Goal: Ask a question

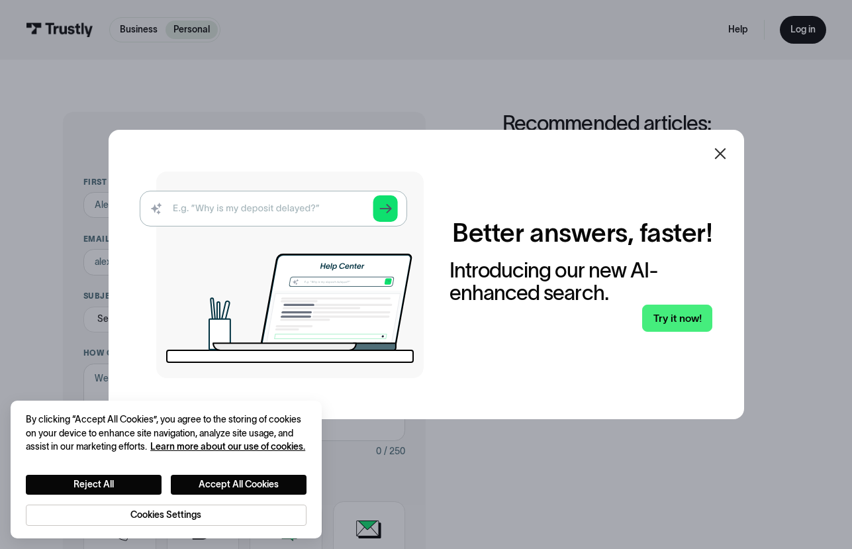
click at [723, 152] on icon at bounding box center [719, 153] width 11 height 11
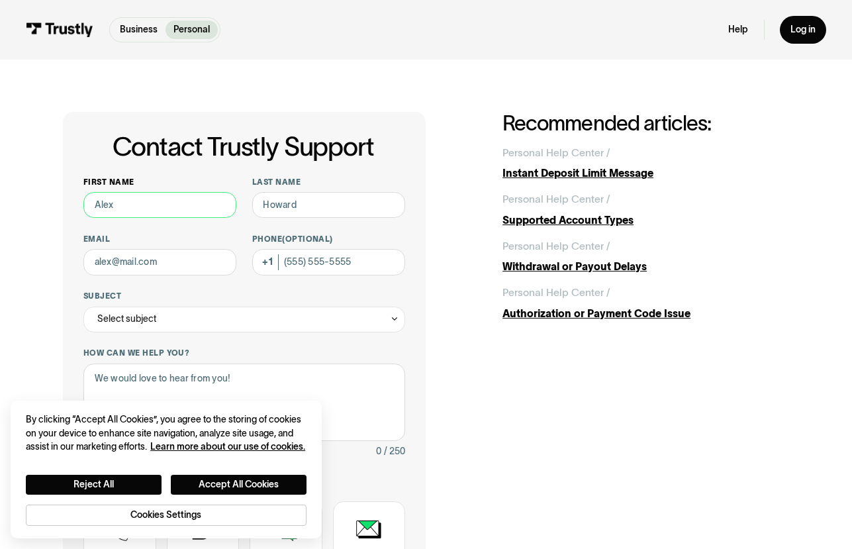
click at [152, 201] on input "First name" at bounding box center [159, 205] width 153 height 26
type input "[PERSON_NAME]"
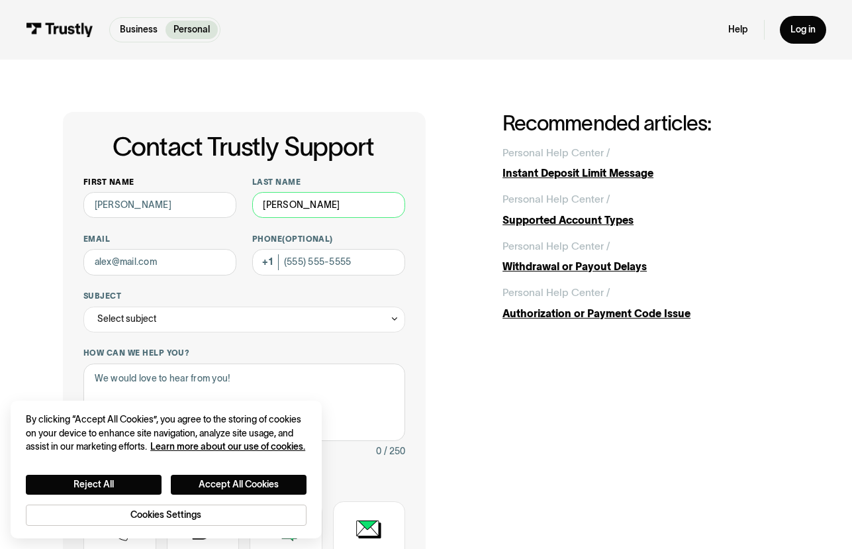
type input "[EMAIL_ADDRESS][DOMAIN_NAME]"
type input "[PHONE_NUMBER]"
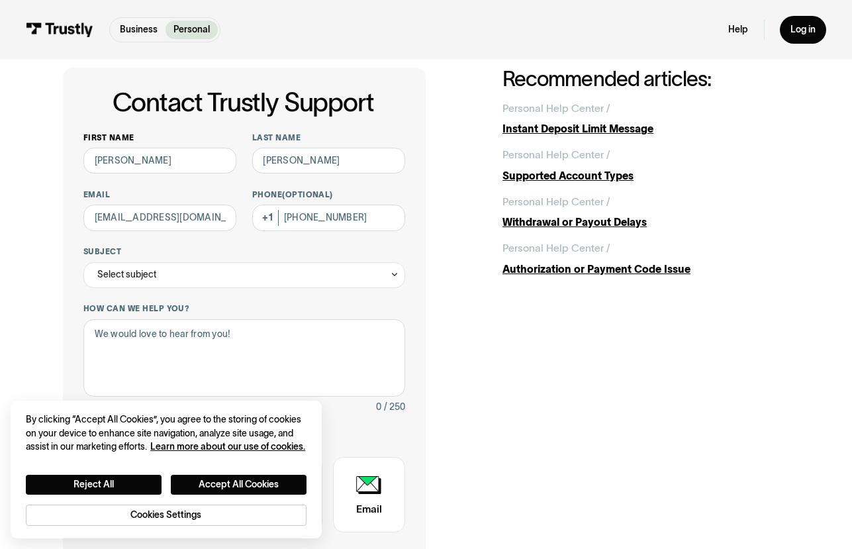
scroll to position [132, 0]
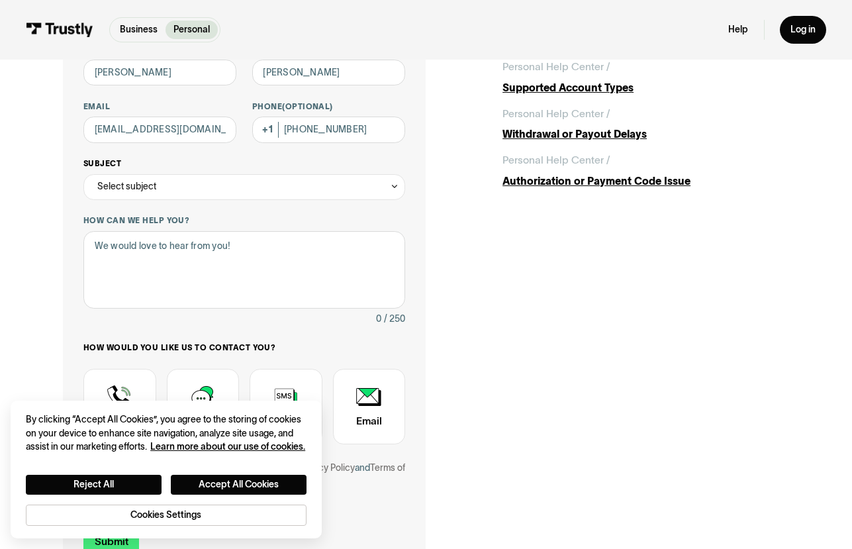
click at [395, 187] on icon "Contact Trustly Support" at bounding box center [394, 186] width 9 height 10
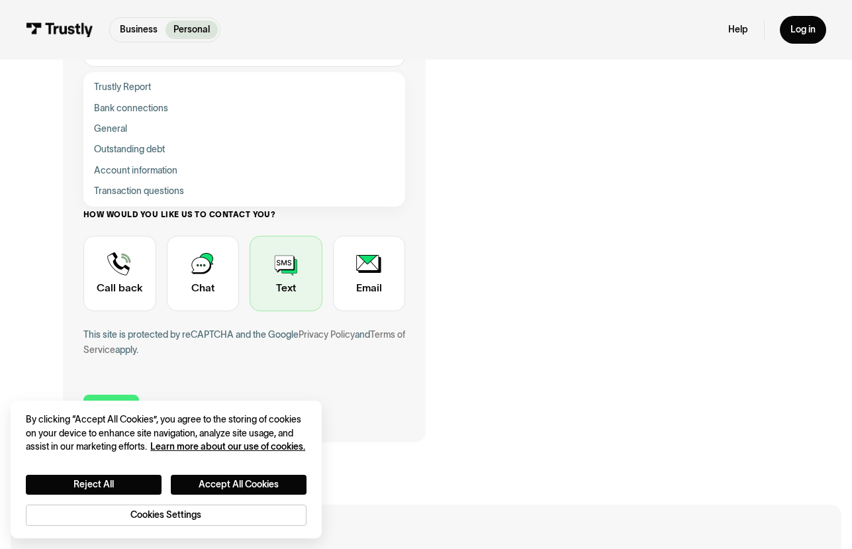
scroll to position [265, 0]
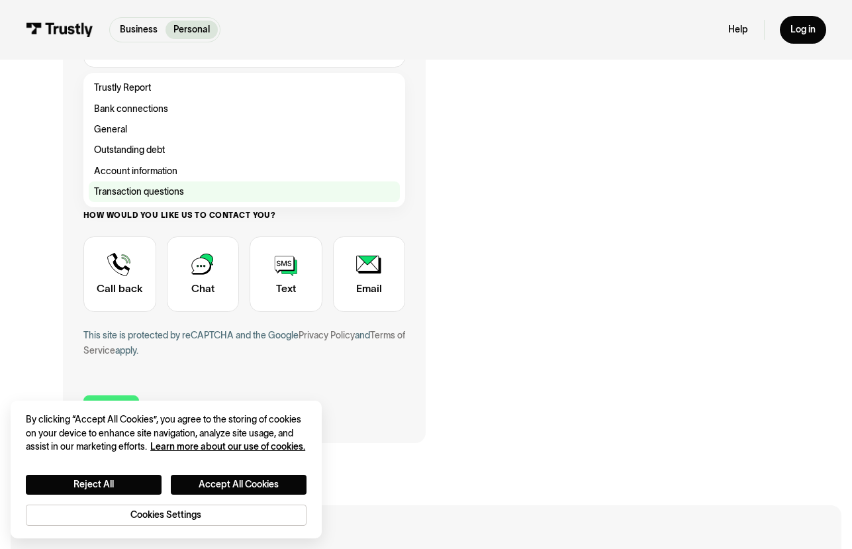
click at [148, 191] on div "Contact Trustly Support" at bounding box center [244, 191] width 311 height 21
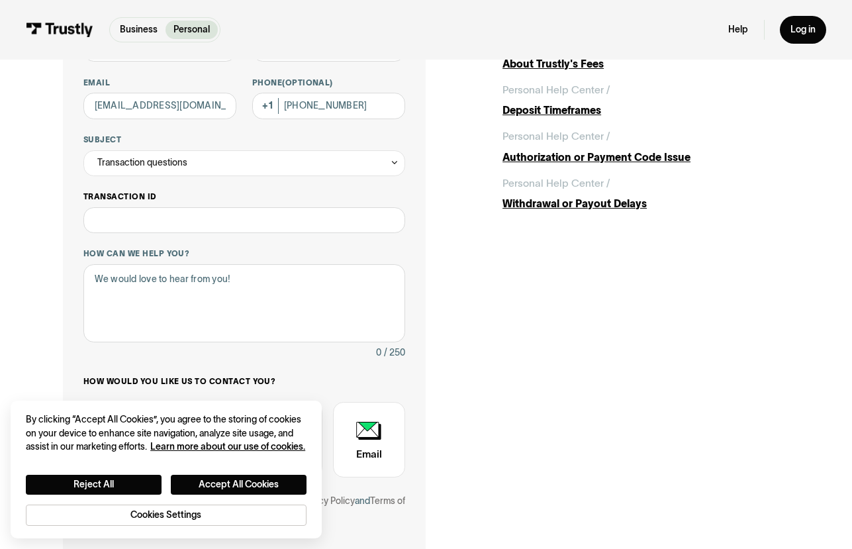
scroll to position [132, 0]
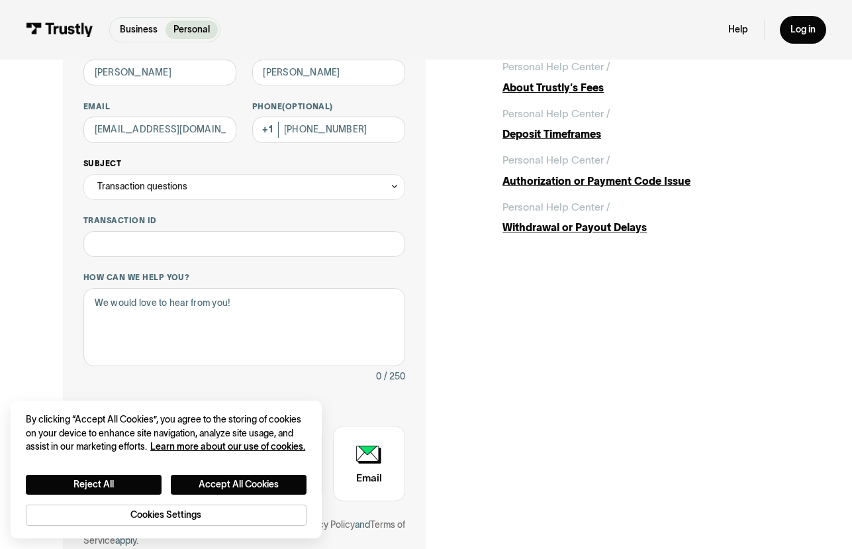
click at [398, 187] on icon "Contact Trustly Support" at bounding box center [394, 186] width 9 height 10
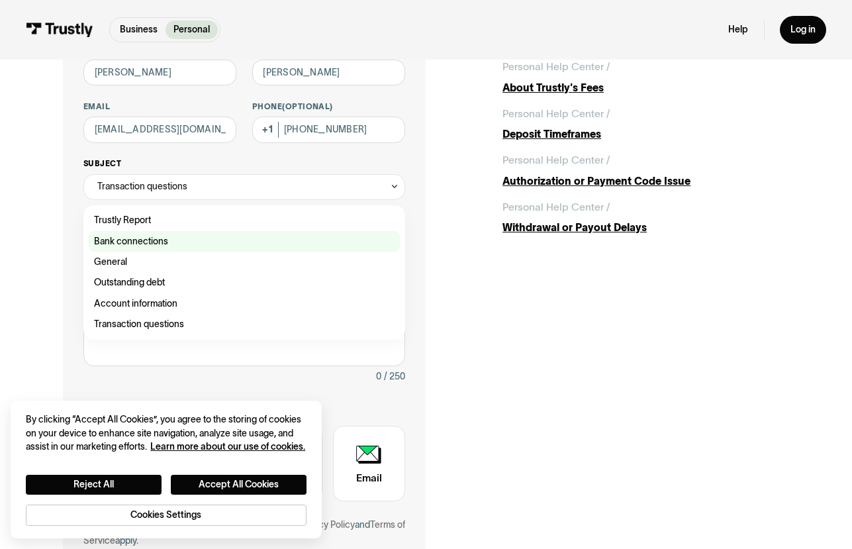
click at [122, 240] on div "Contact Trustly Support" at bounding box center [244, 241] width 311 height 21
type input "**********"
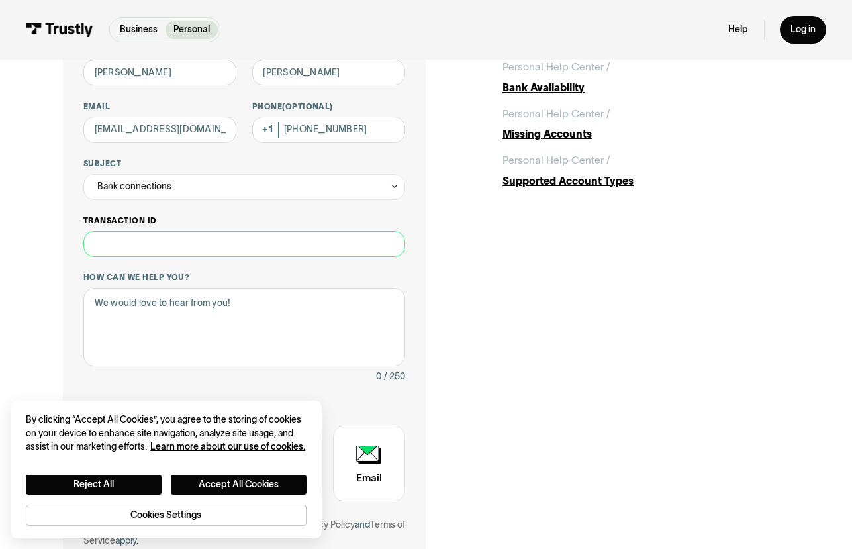
click at [154, 244] on input "Transaction ID" at bounding box center [244, 244] width 322 height 26
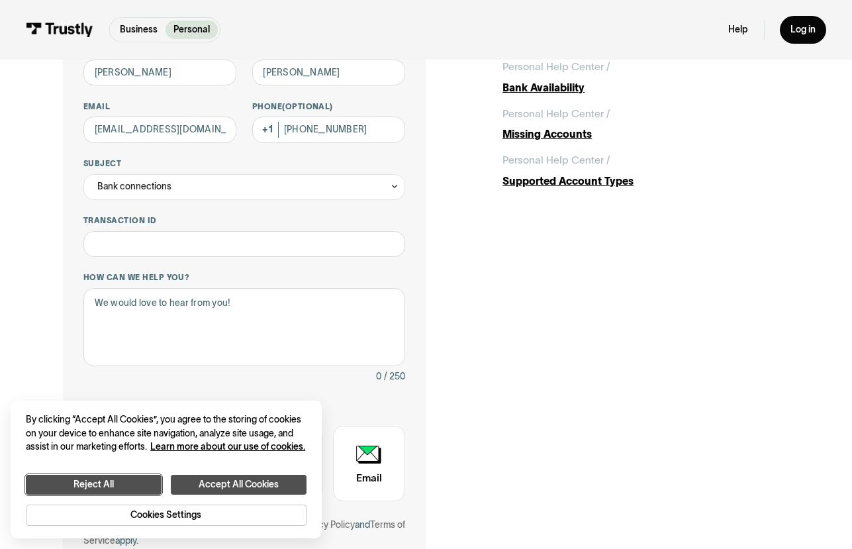
drag, startPoint x: 103, startPoint y: 479, endPoint x: 187, endPoint y: 493, distance: 85.8
click at [133, 499] on div "Reject All Accept All Cookies Cookies Settings" at bounding box center [166, 500] width 280 height 50
click at [236, 478] on button "Accept All Cookies" at bounding box center [239, 484] width 136 height 19
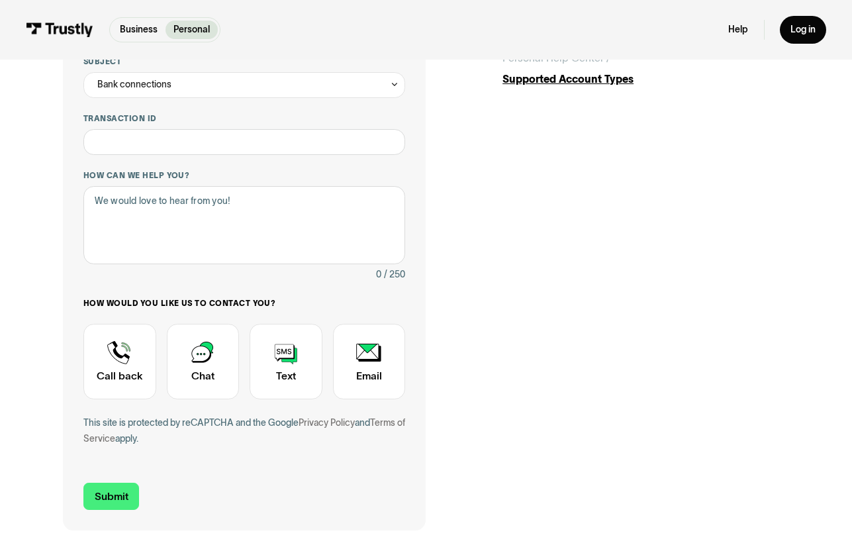
scroll to position [0, 0]
